Goal: Transaction & Acquisition: Book appointment/travel/reservation

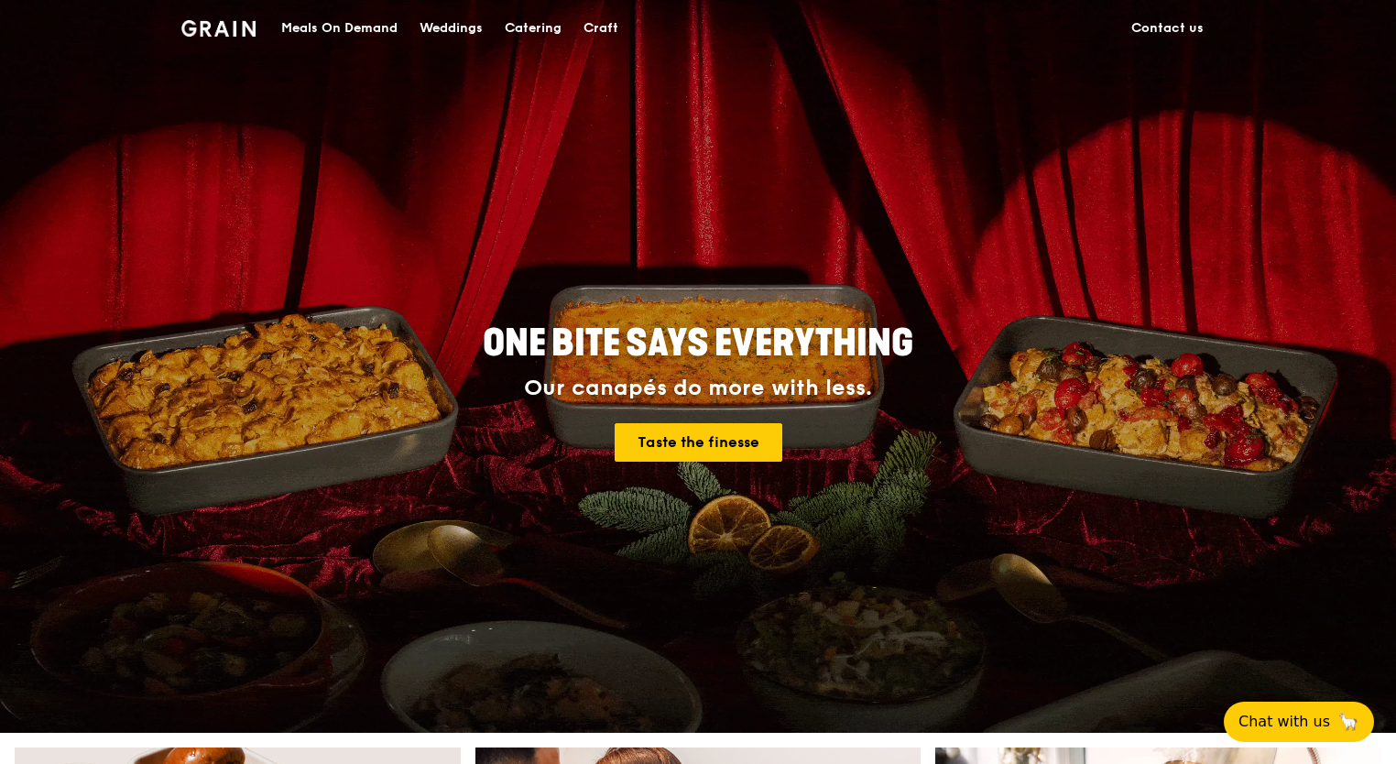
click at [528, 27] on div "Catering" at bounding box center [533, 28] width 57 height 55
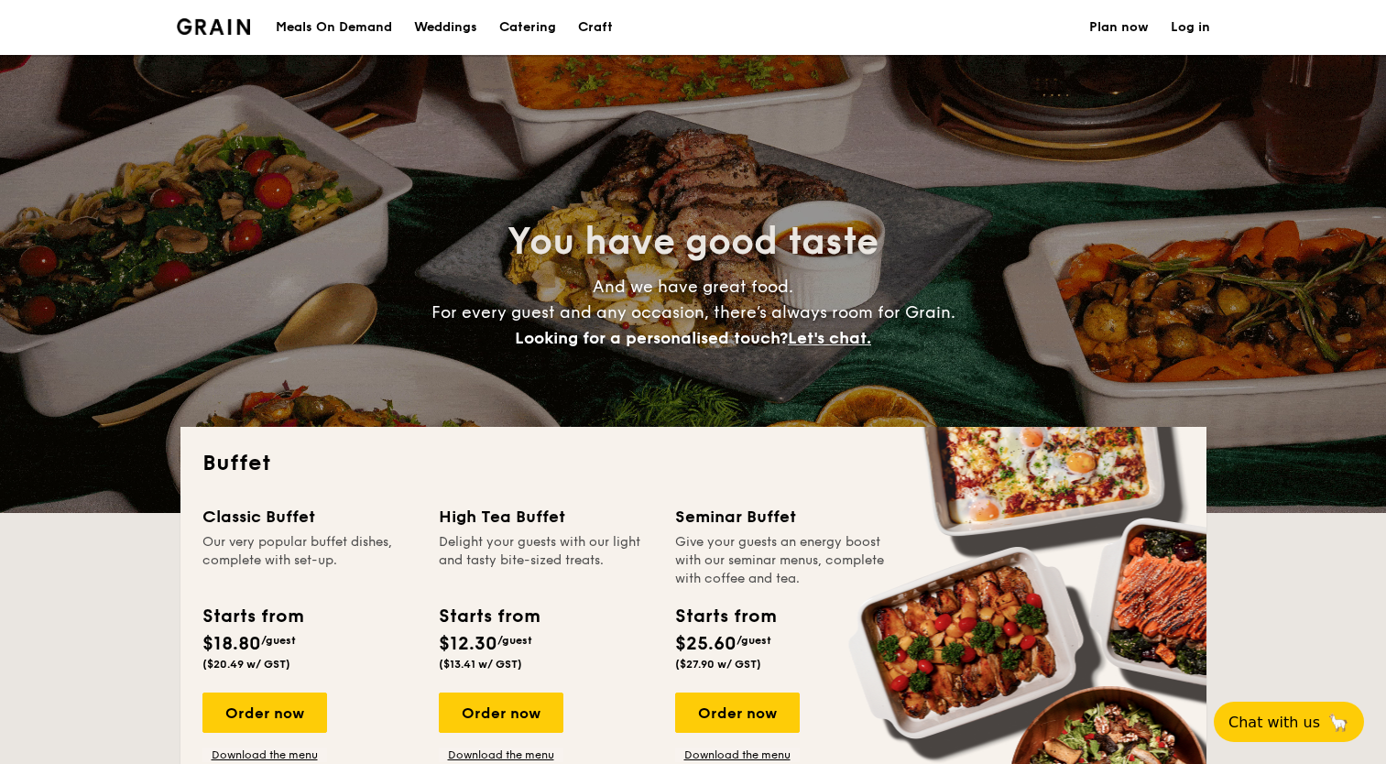
select select
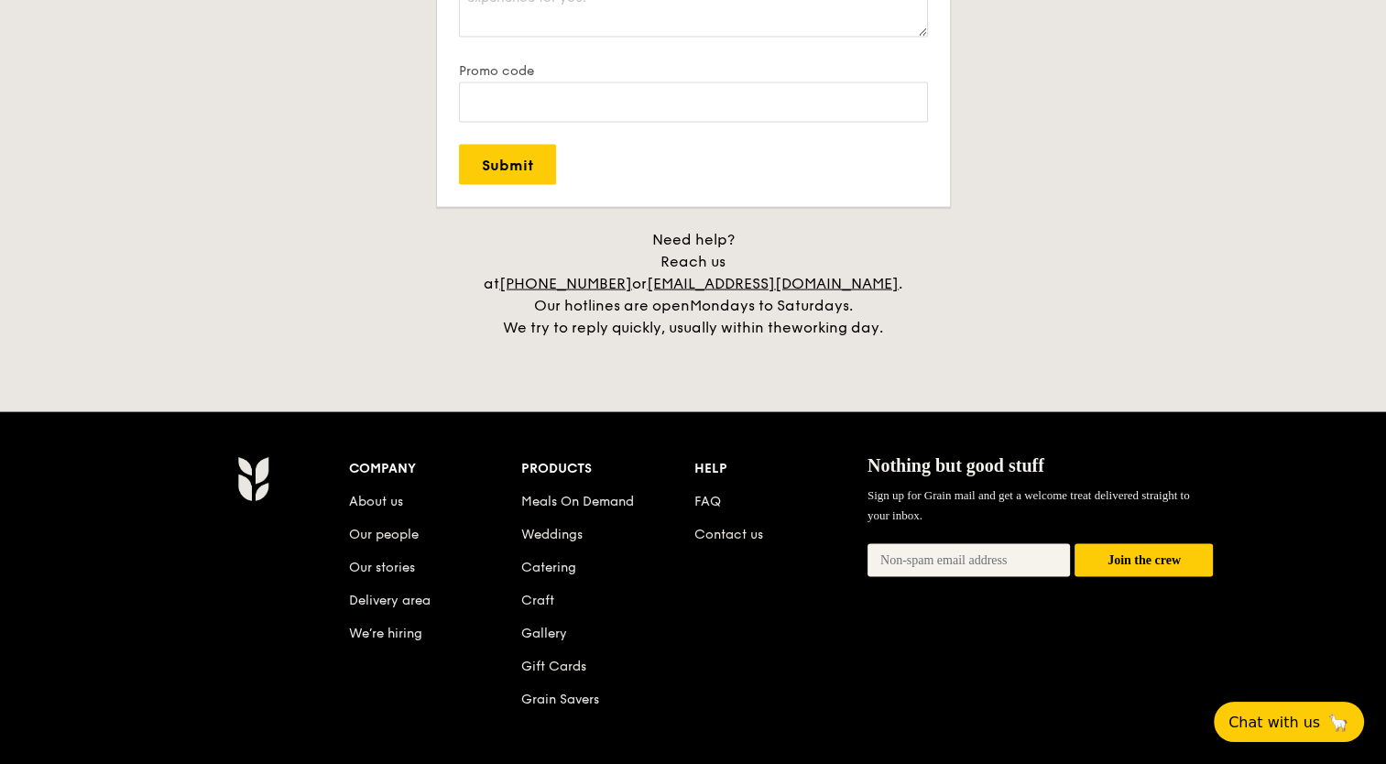
scroll to position [3830, 0]
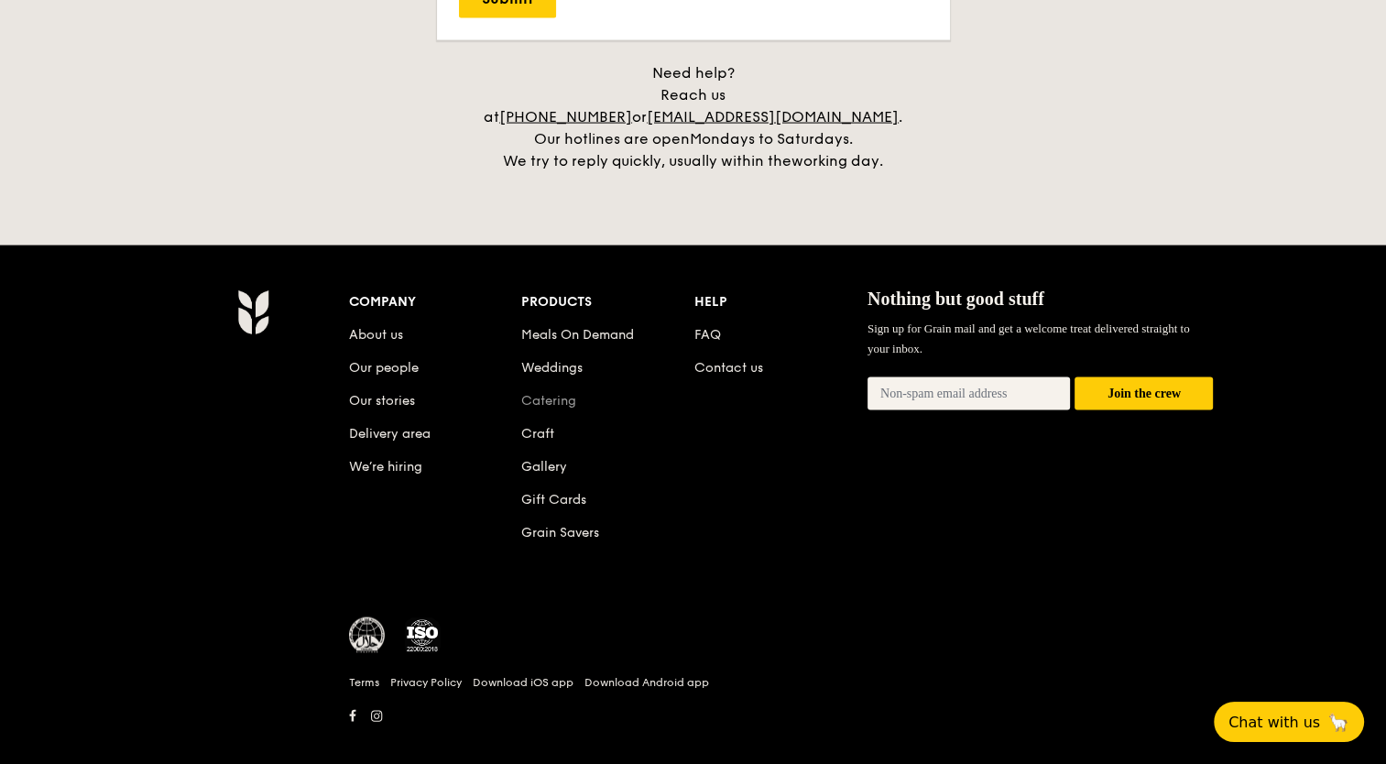
click at [562, 393] on link "Catering" at bounding box center [548, 401] width 55 height 16
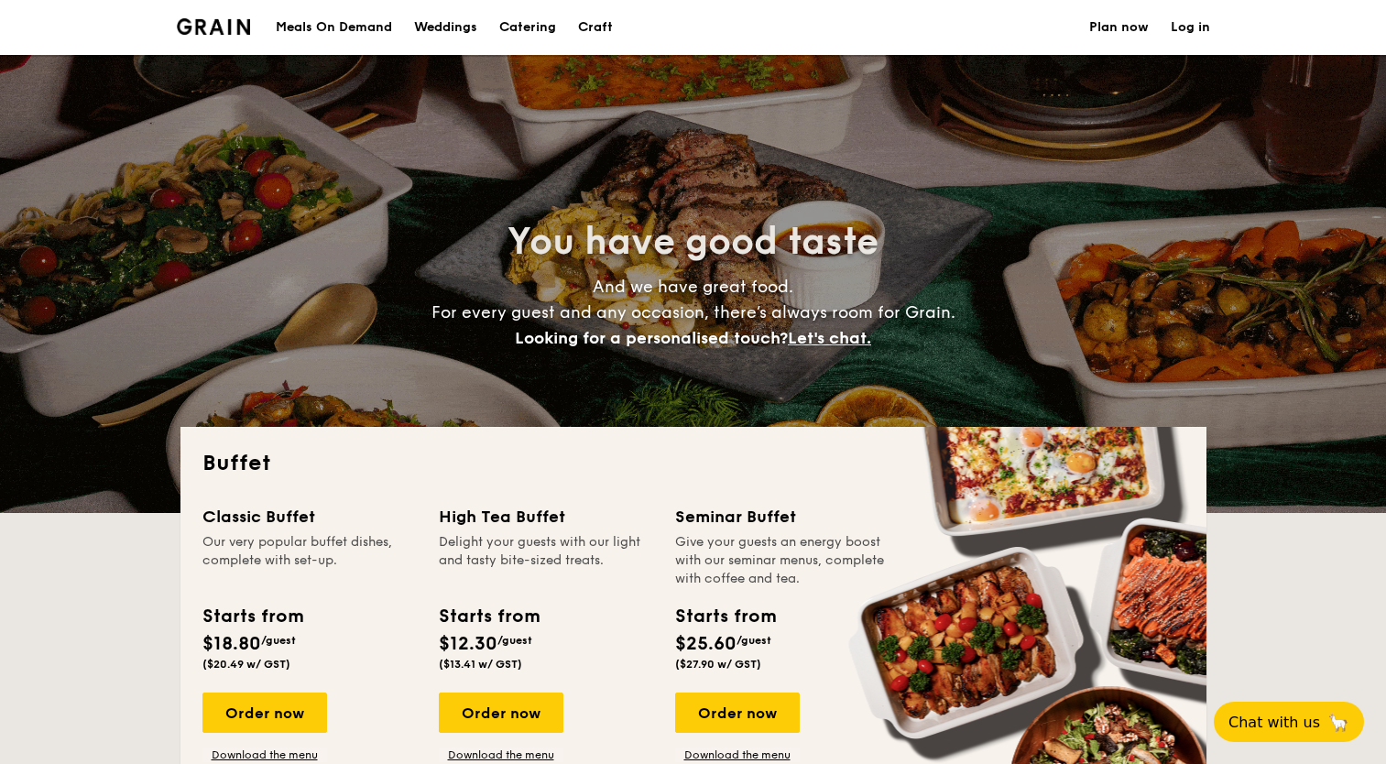
select select
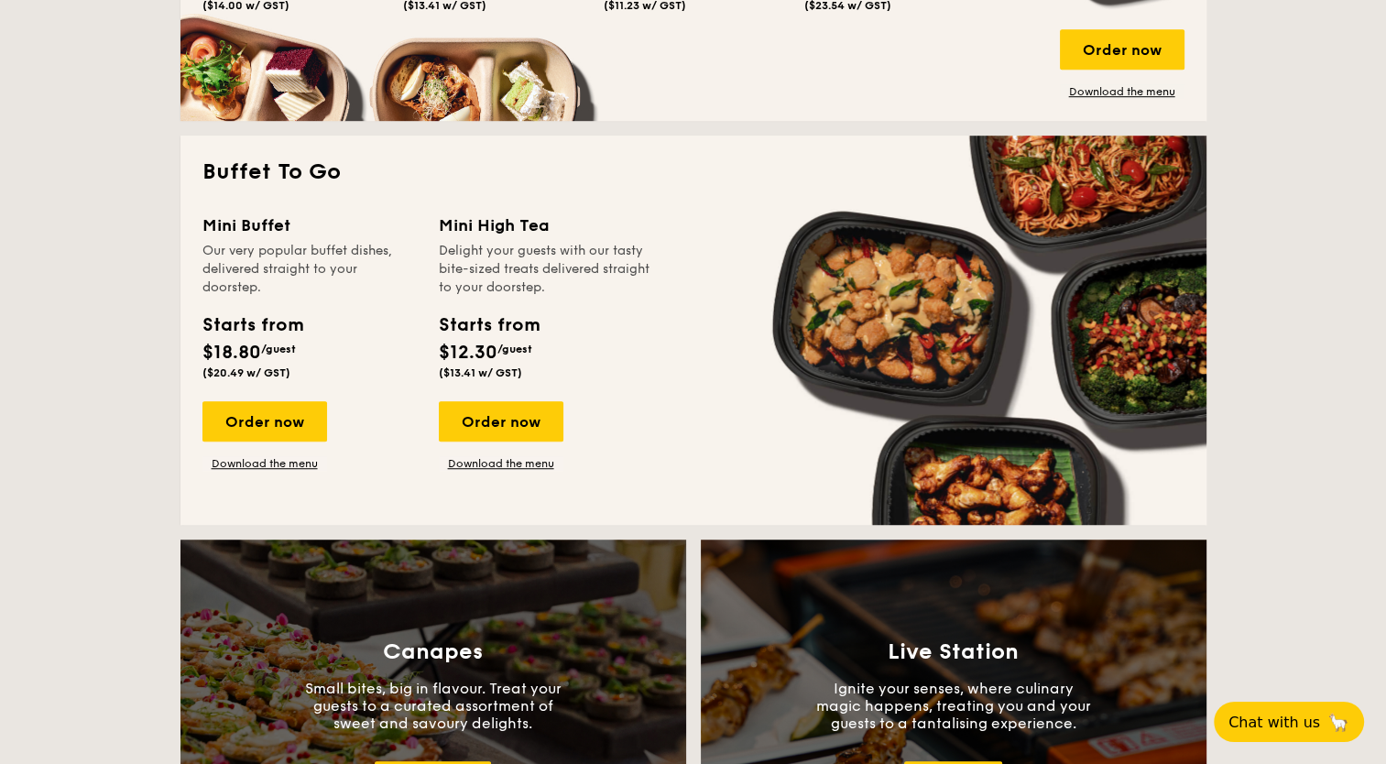
scroll to position [1374, 0]
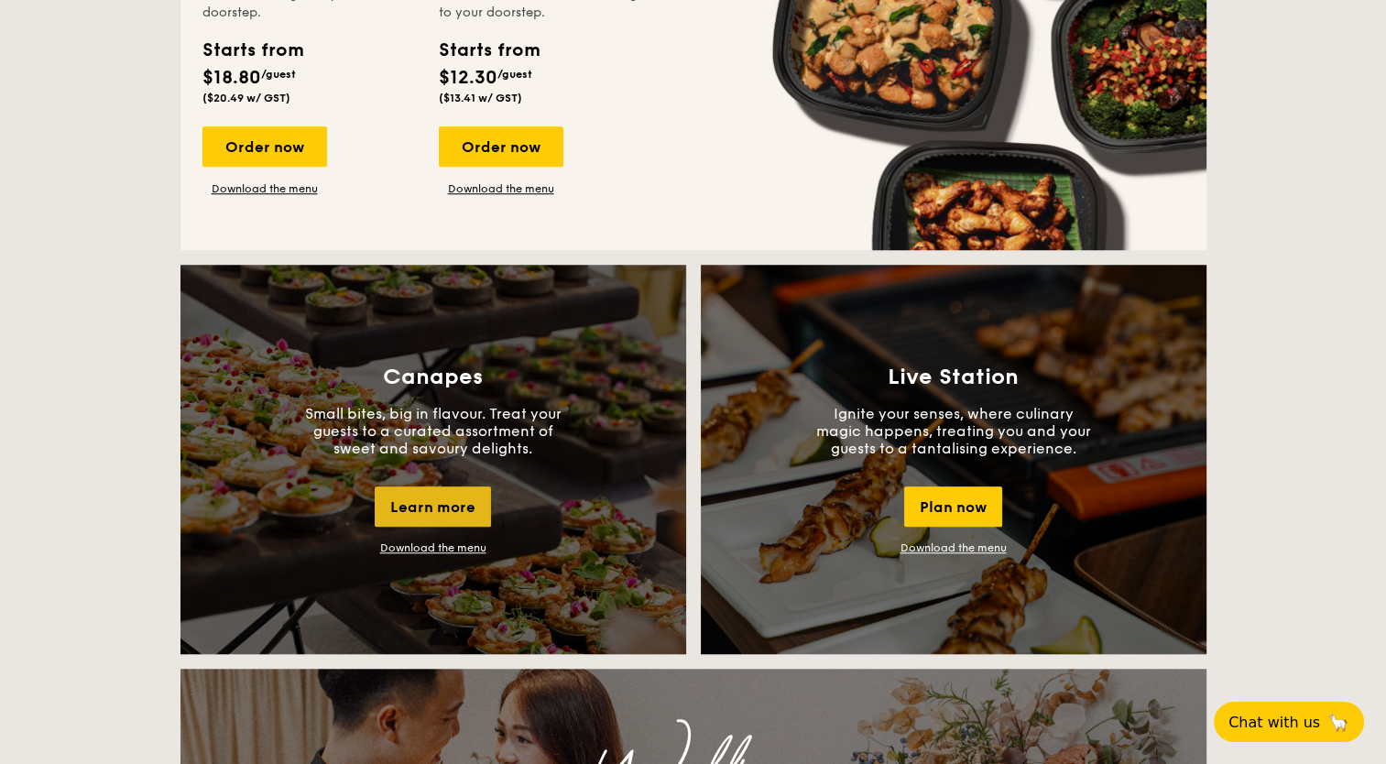
click at [436, 508] on div "Learn more" at bounding box center [433, 506] width 116 height 40
